Goal: Task Accomplishment & Management: Manage account settings

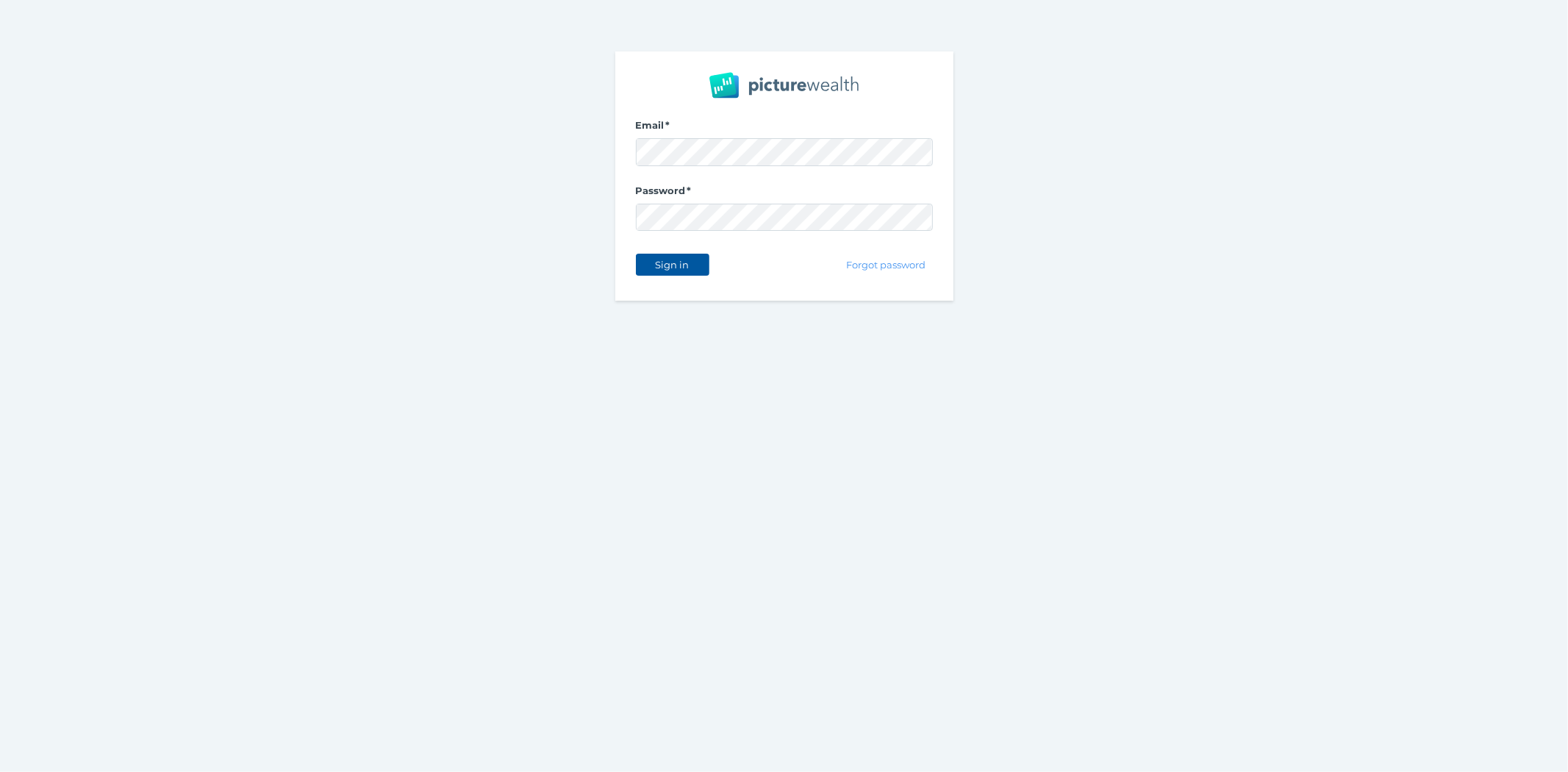
click at [662, 265] on span "Sign in" at bounding box center [672, 264] width 46 height 12
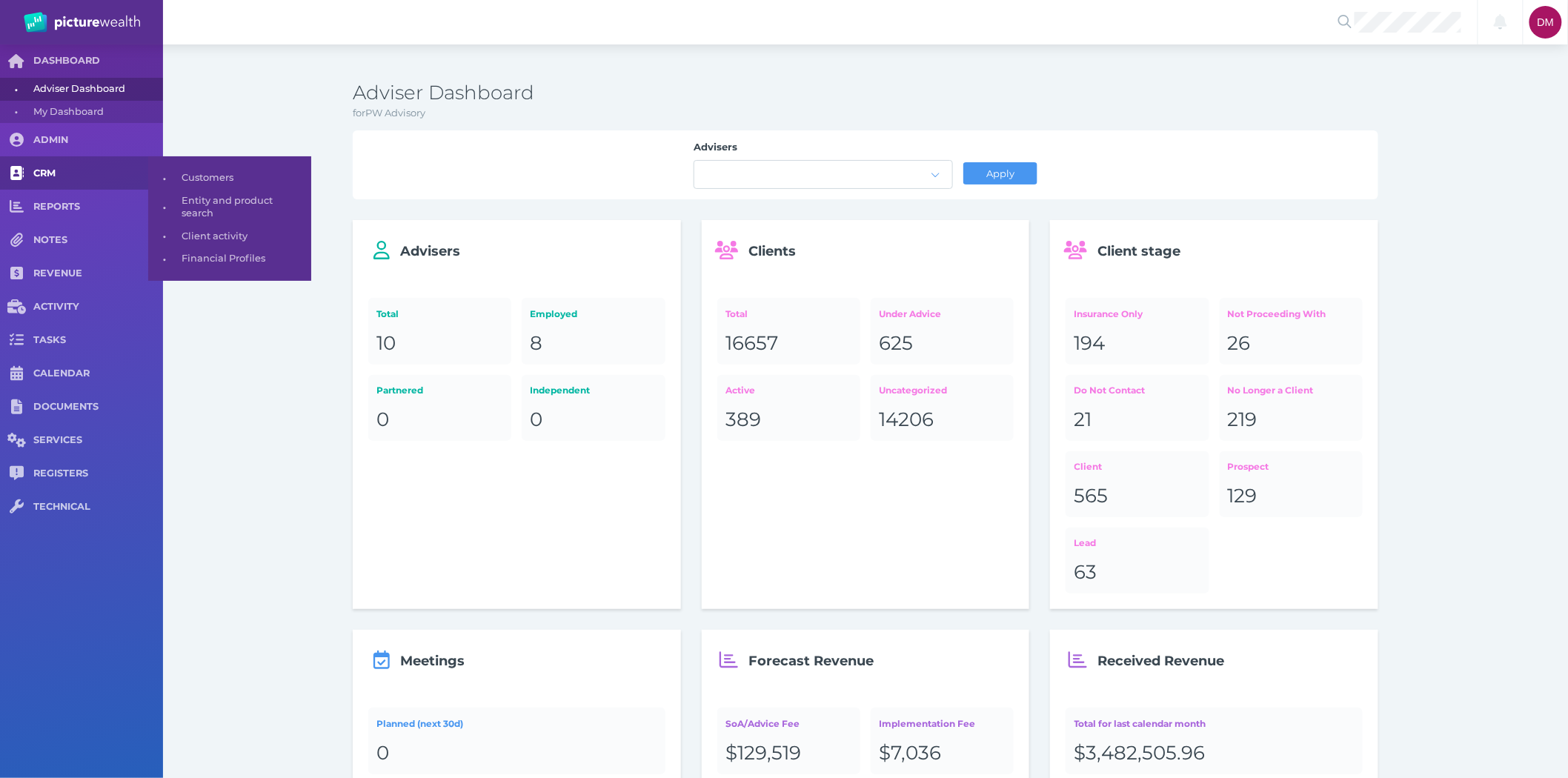
click at [46, 175] on span "CRM" at bounding box center [98, 174] width 130 height 13
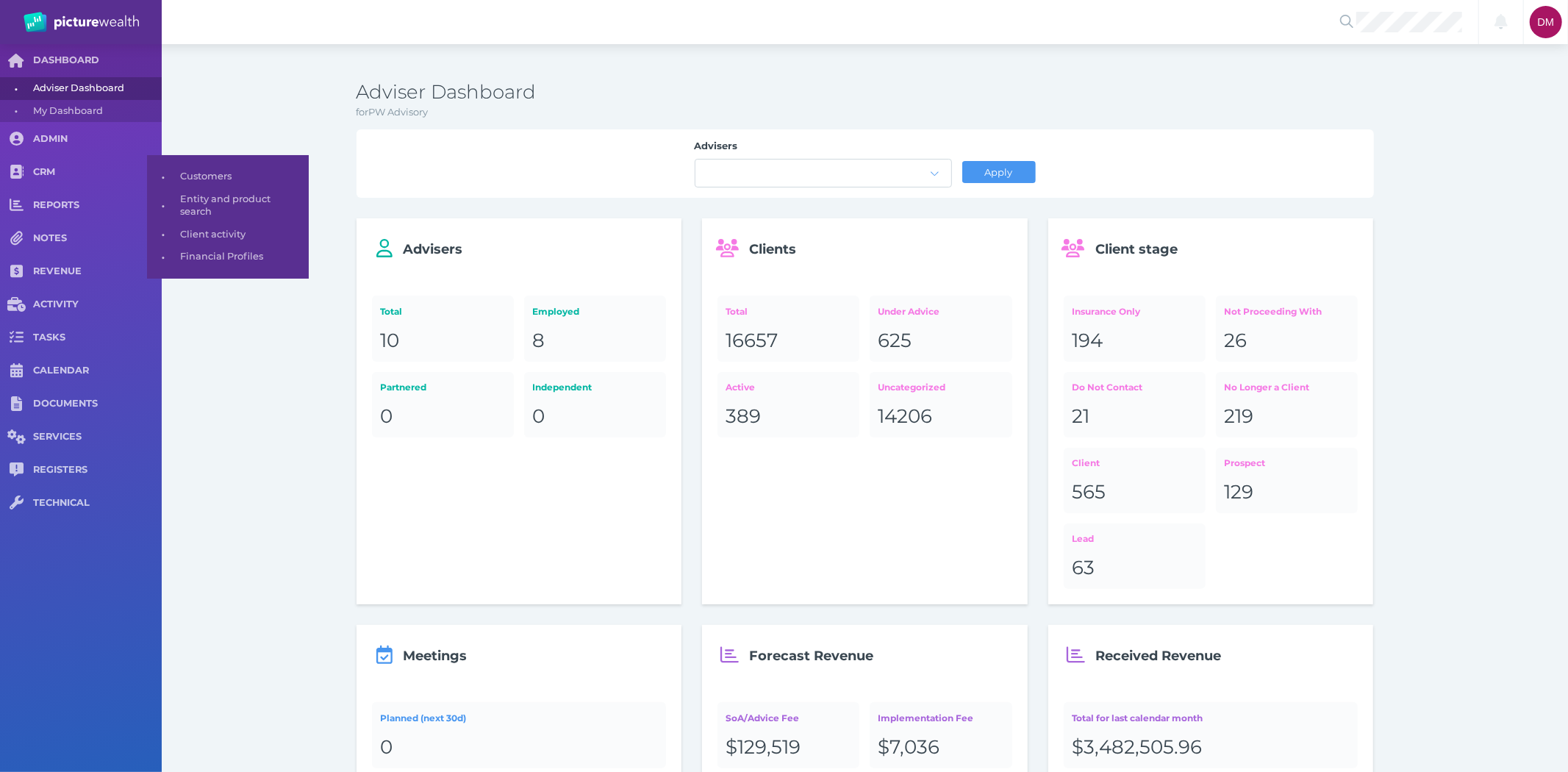
select select "25"
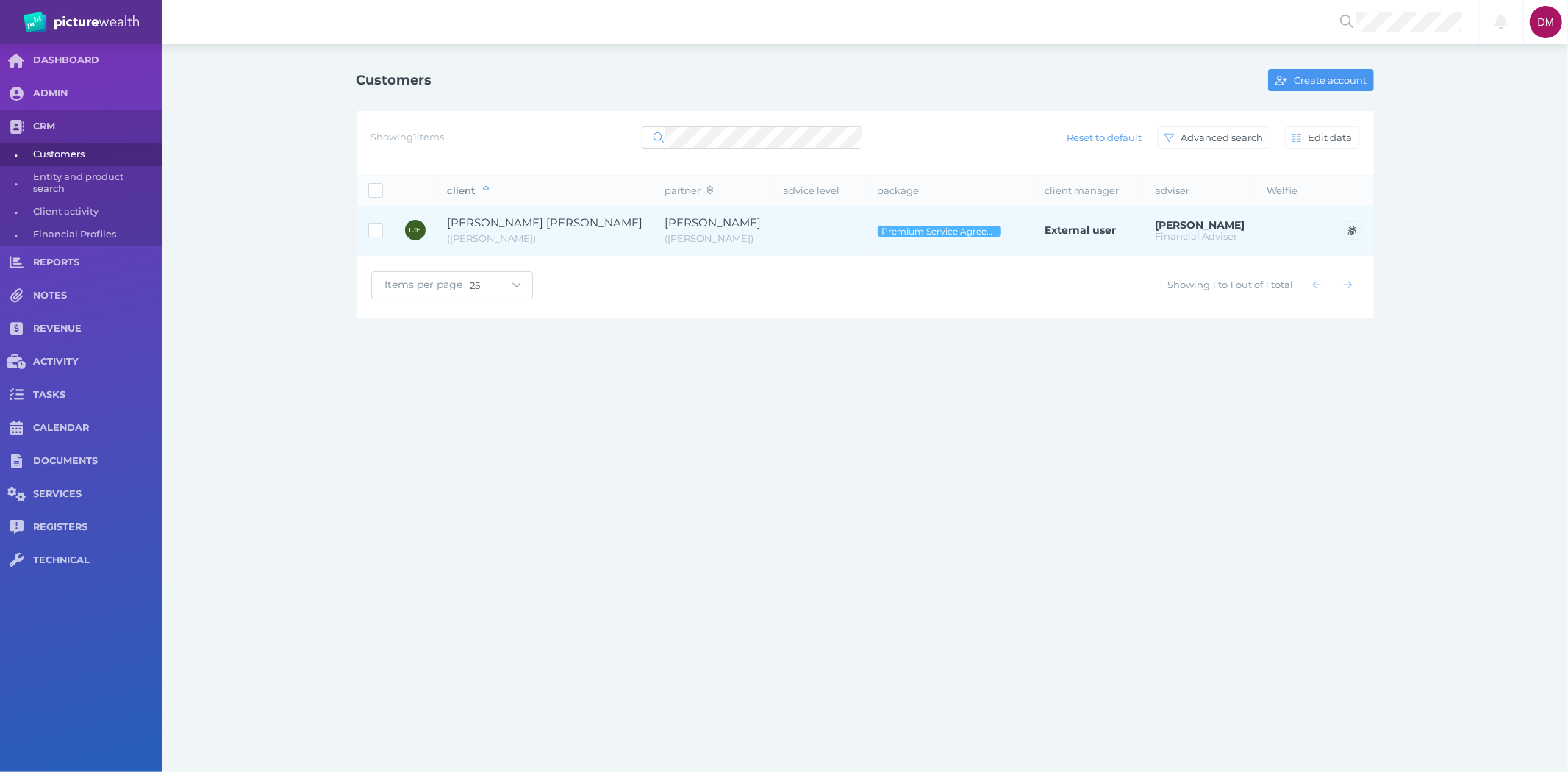
click at [547, 221] on span "[PERSON_NAME] [PERSON_NAME]" at bounding box center [545, 223] width 195 height 14
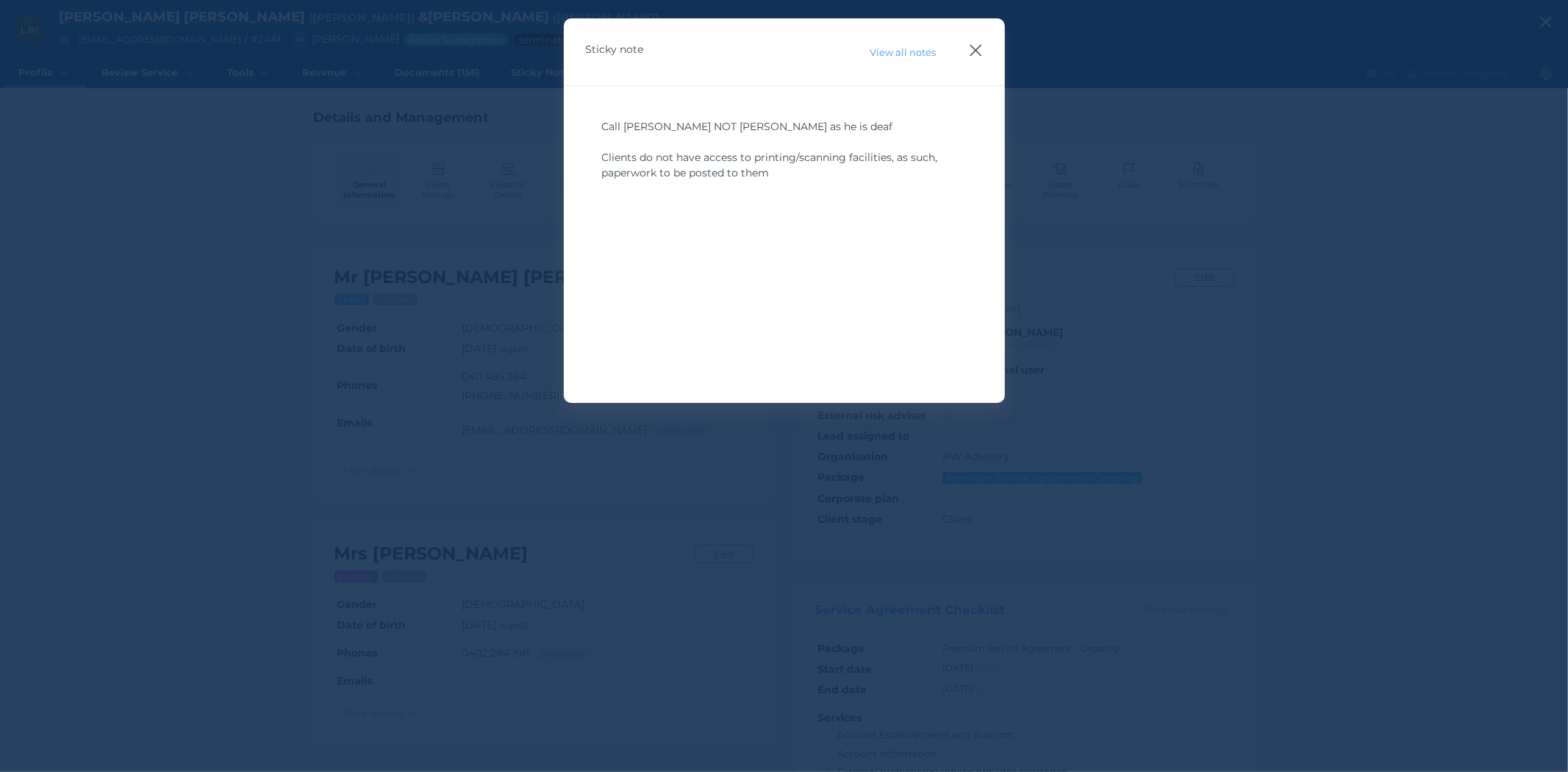
click at [976, 45] on icon "button" at bounding box center [975, 50] width 14 height 19
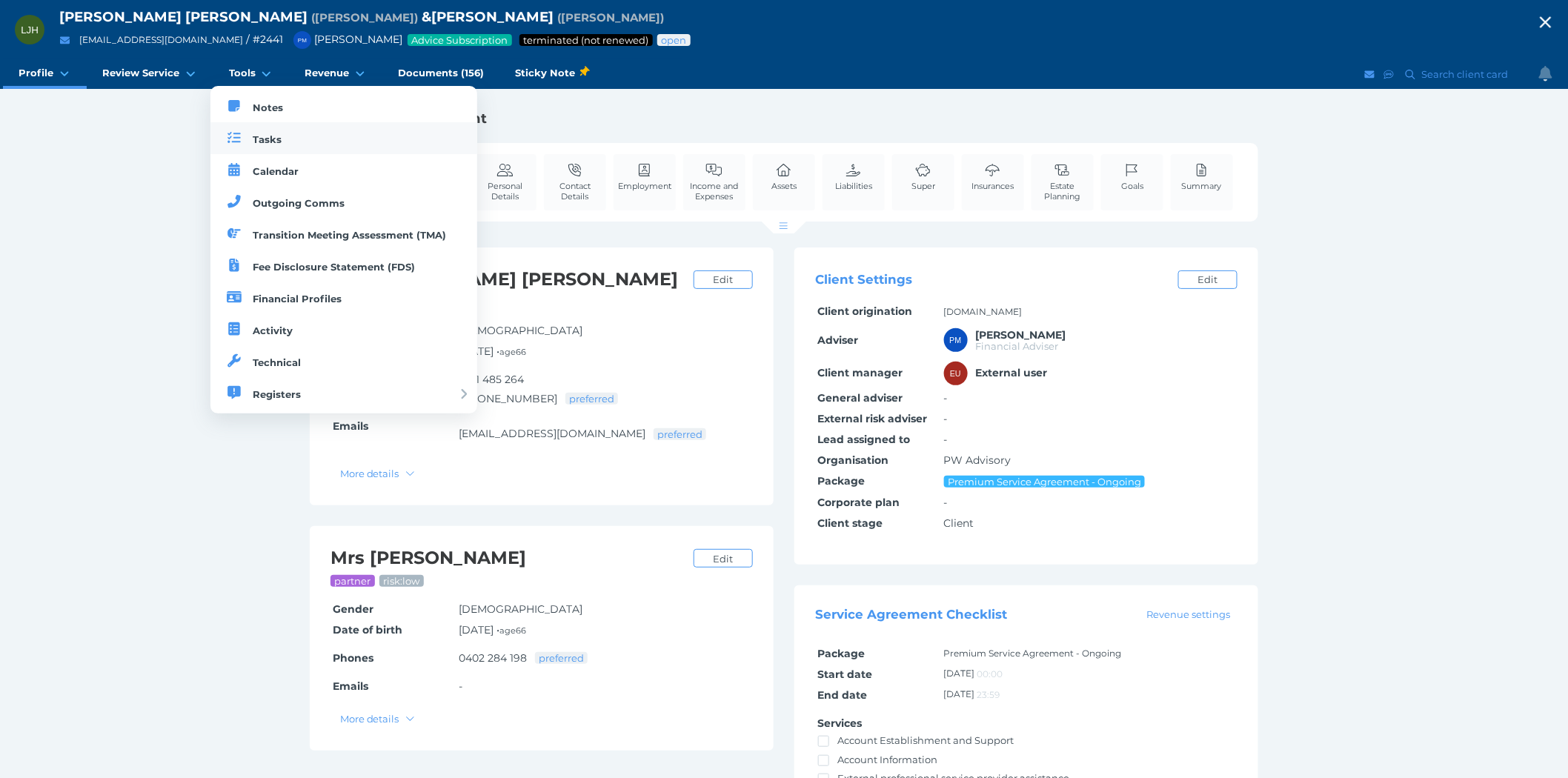
click at [252, 132] on link "Tasks" at bounding box center [344, 138] width 267 height 32
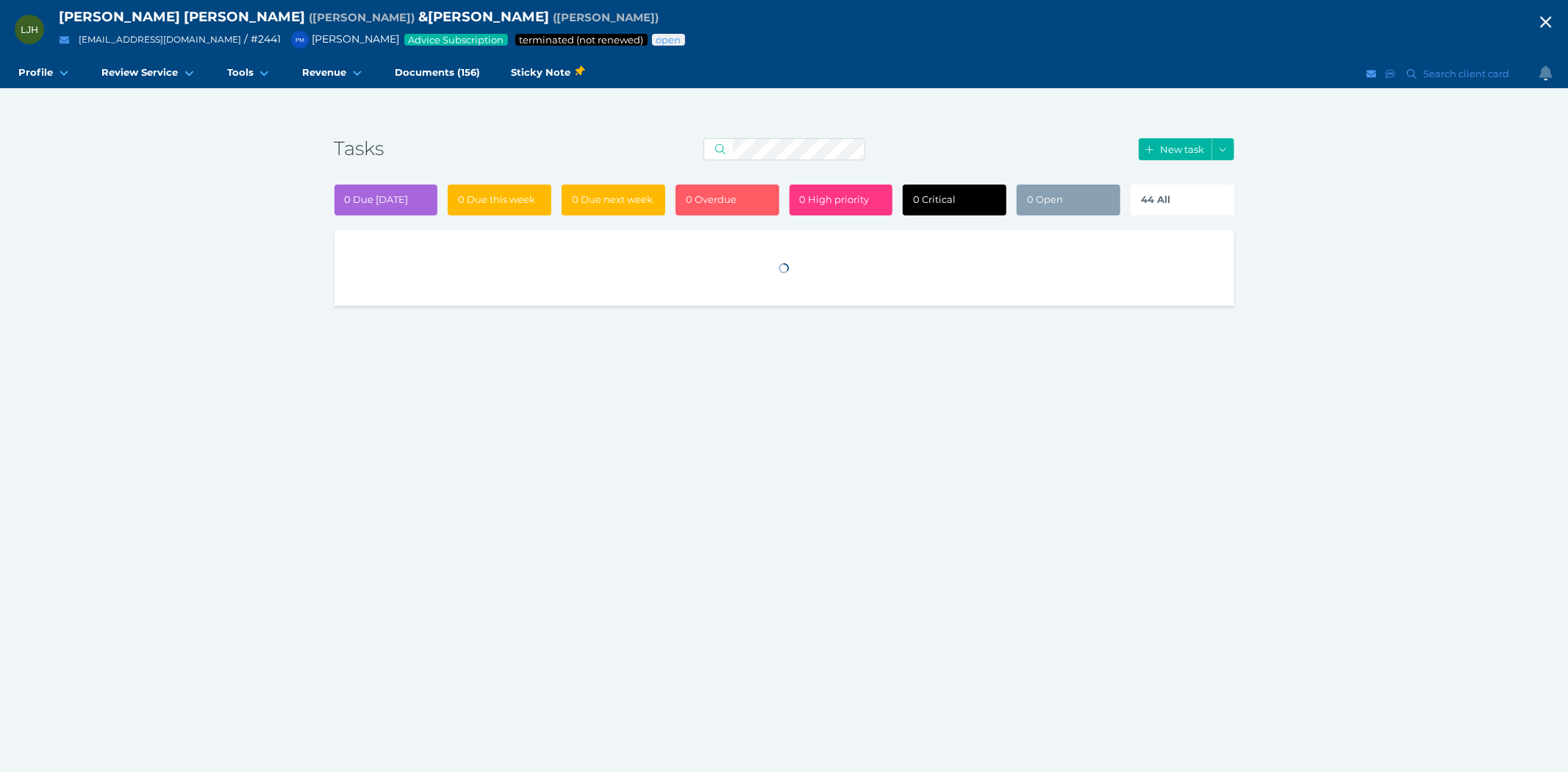
select select "50"
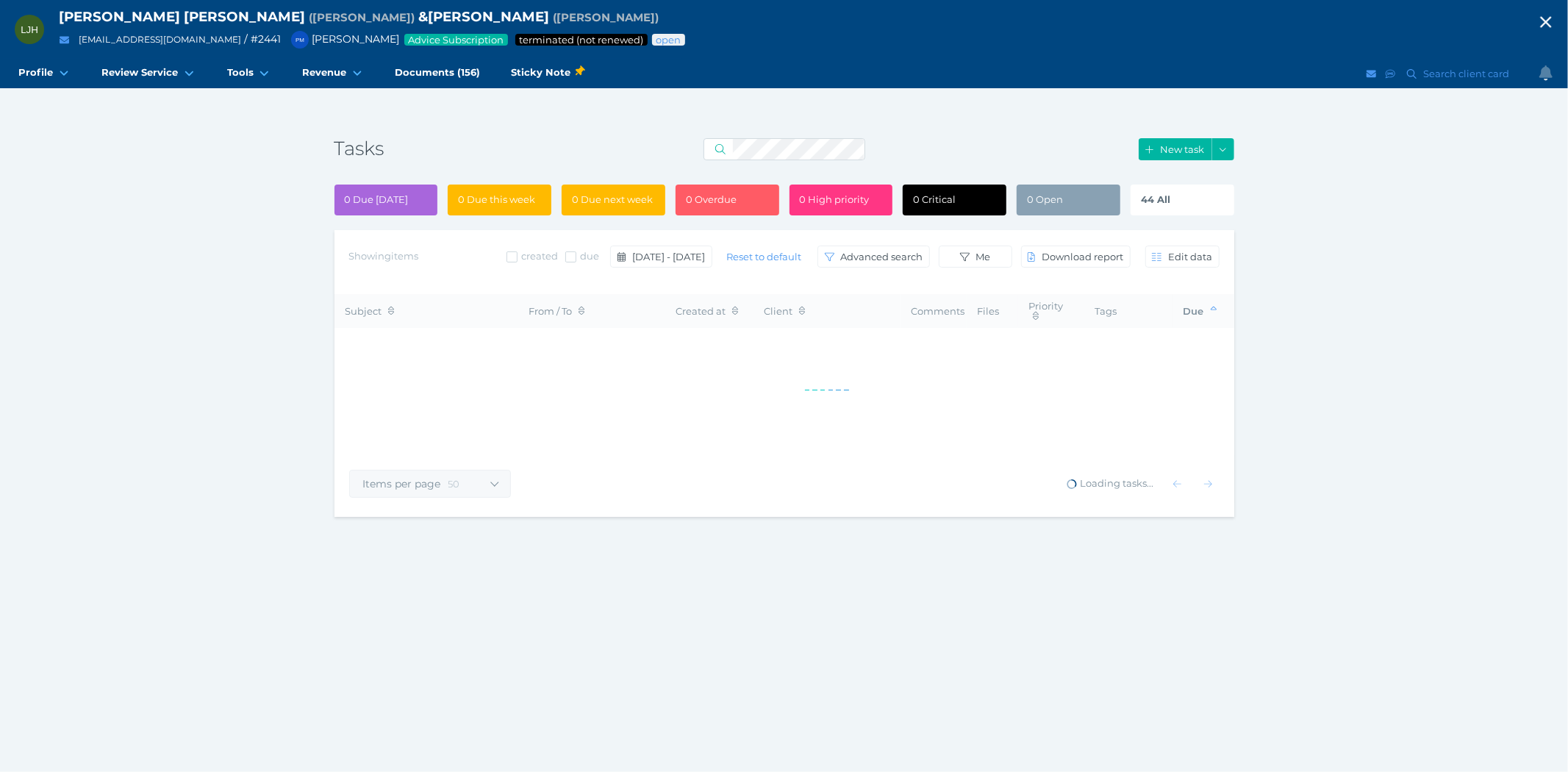
click at [1179, 201] on div "44 All" at bounding box center [1183, 200] width 104 height 31
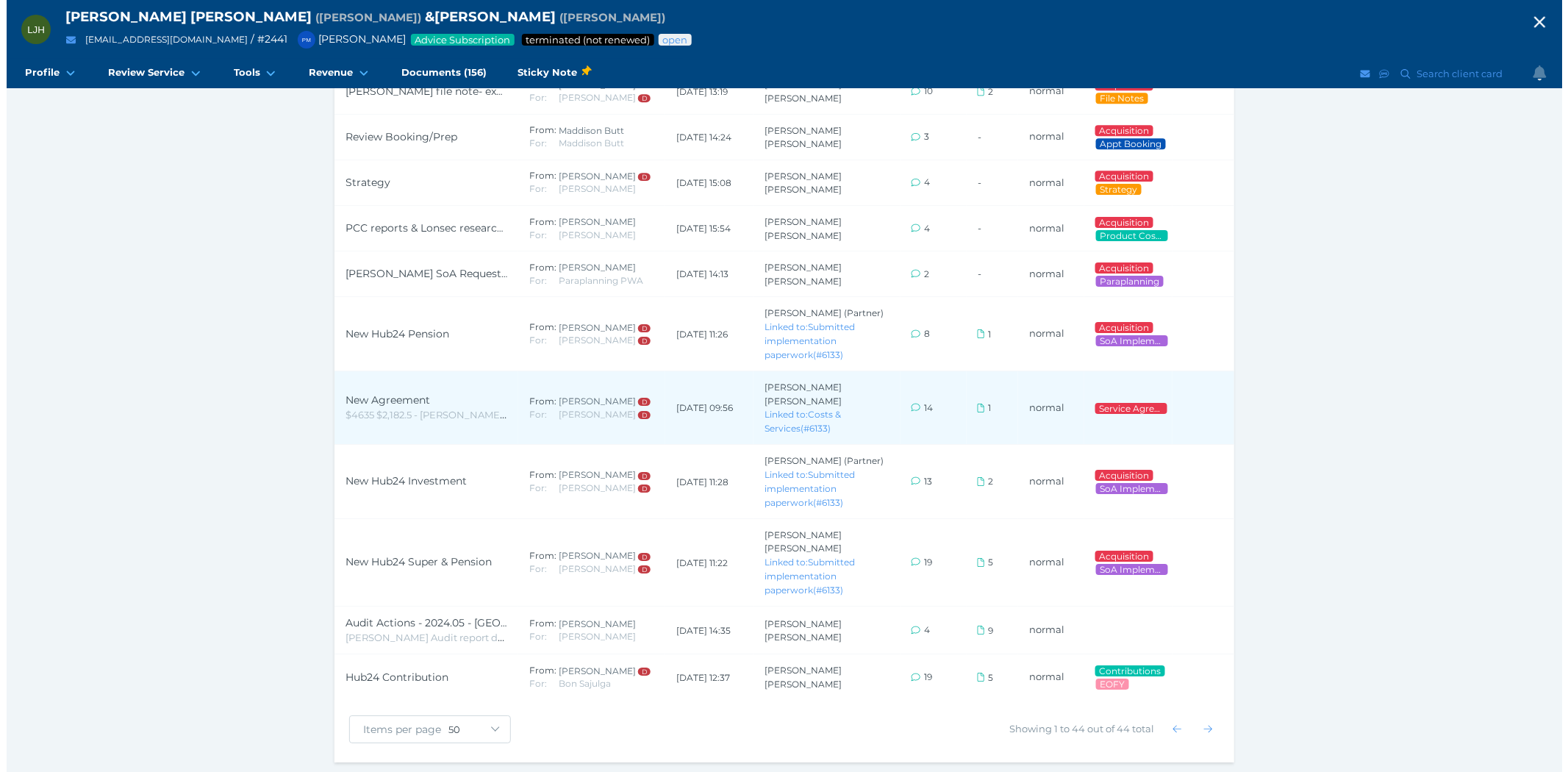
scroll to position [1891, 0]
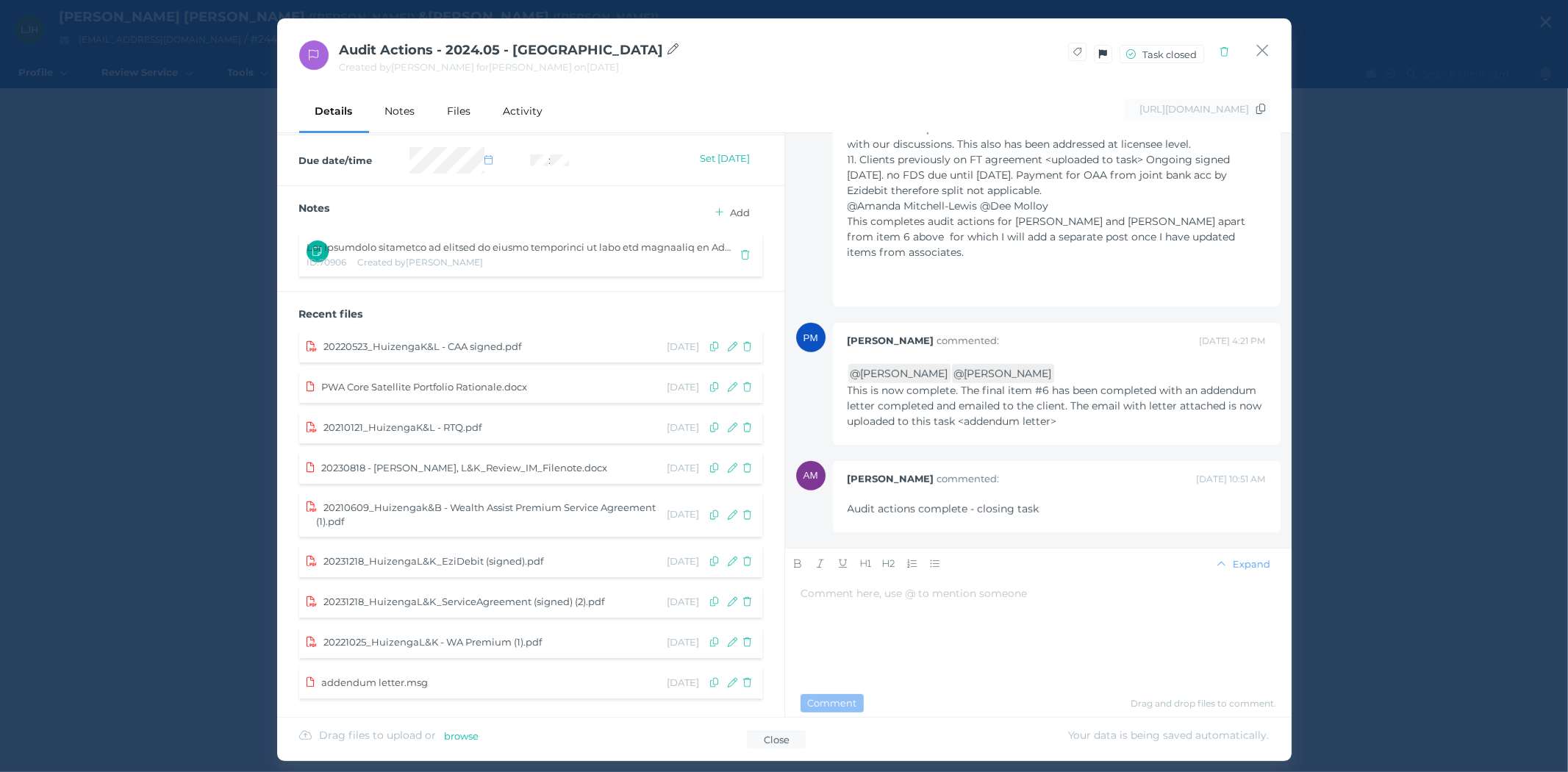
scroll to position [482, 0]
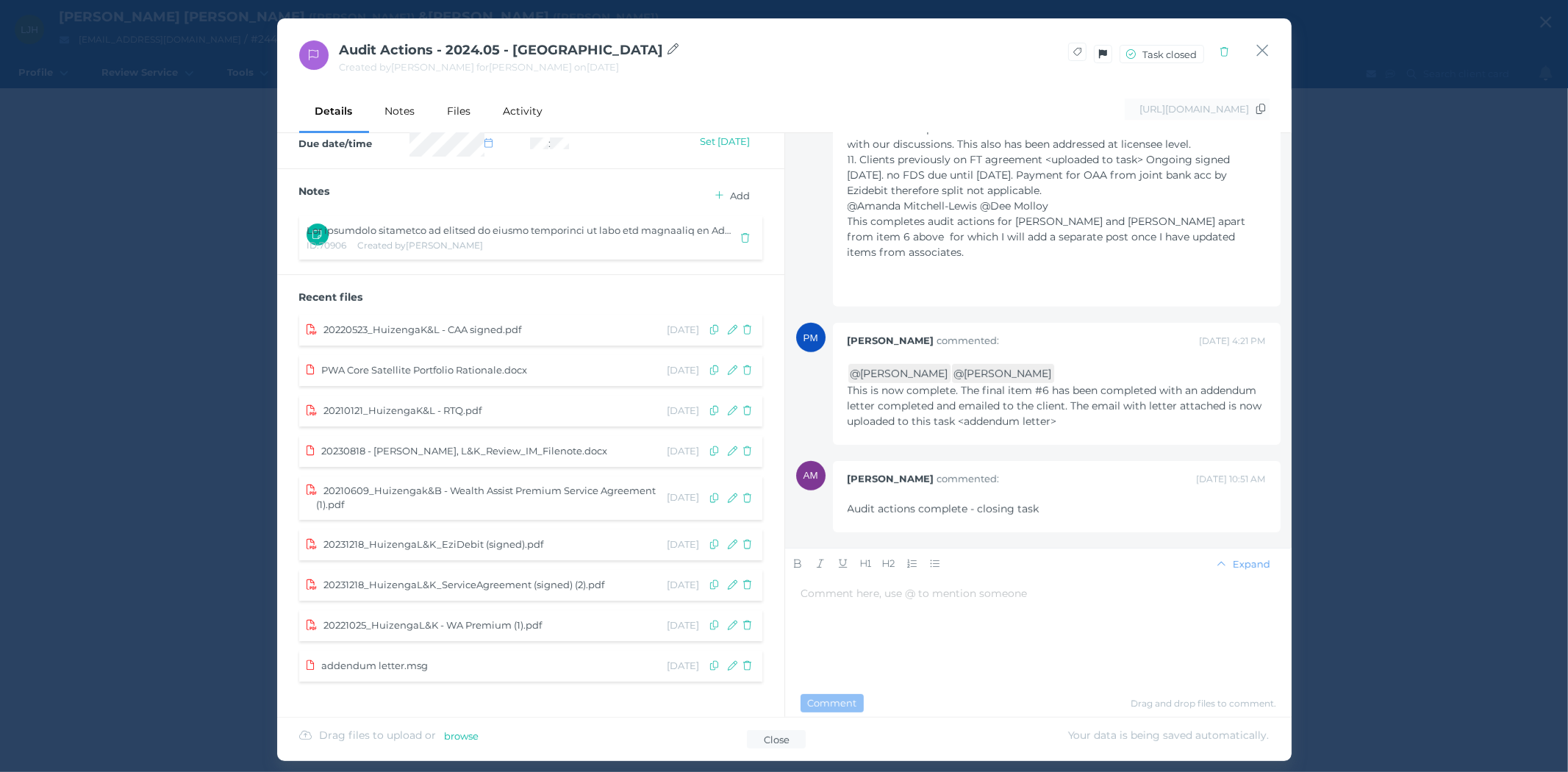
click at [382, 666] on span "addendum letter.msg" at bounding box center [374, 665] width 107 height 12
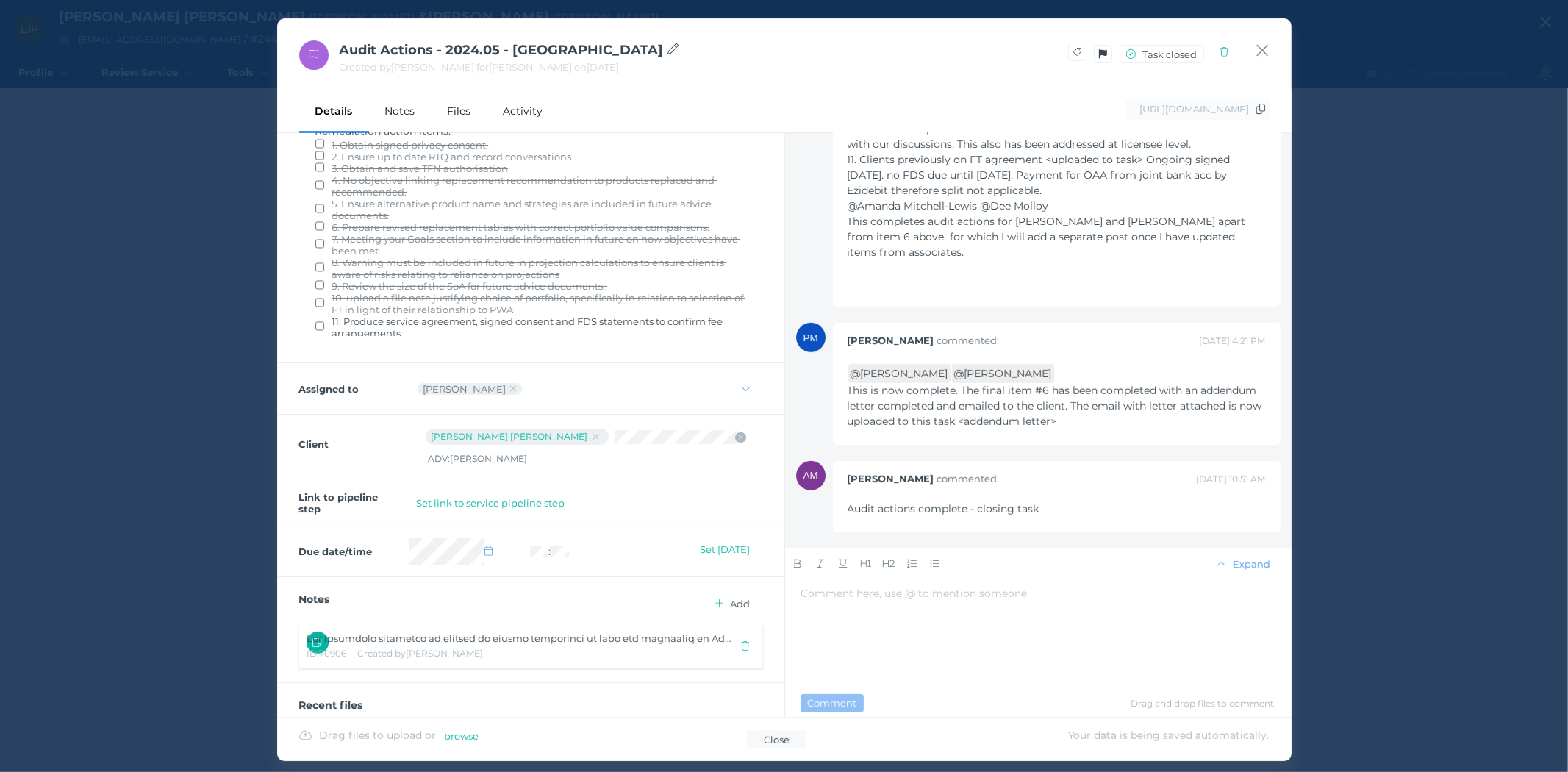
scroll to position [0, 0]
